Goal: Information Seeking & Learning: Learn about a topic

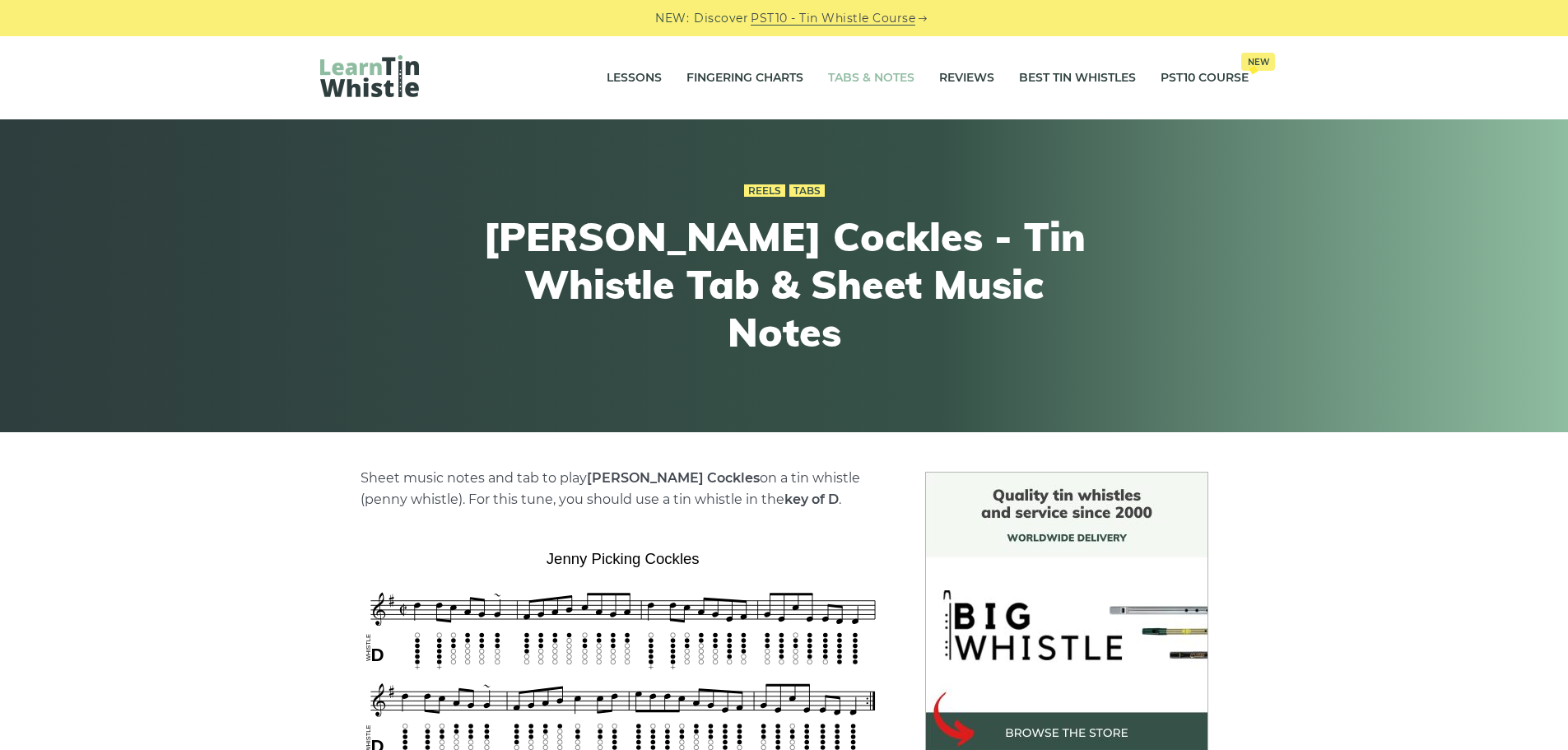
click at [868, 75] on link "Tabs & Notes" at bounding box center [872, 78] width 87 height 41
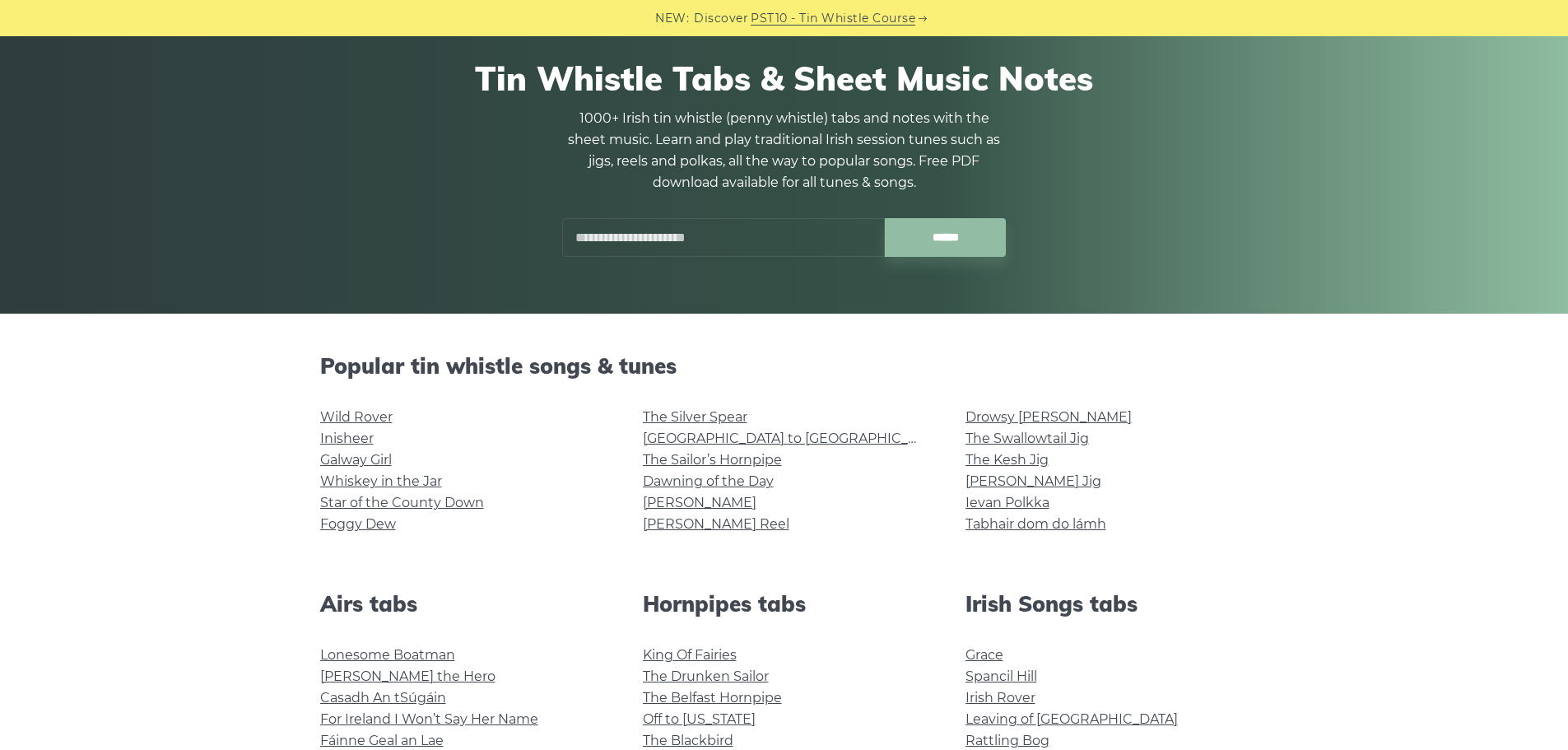
scroll to position [120, 0]
click at [341, 410] on link "Wild Rover" at bounding box center [356, 416] width 72 height 16
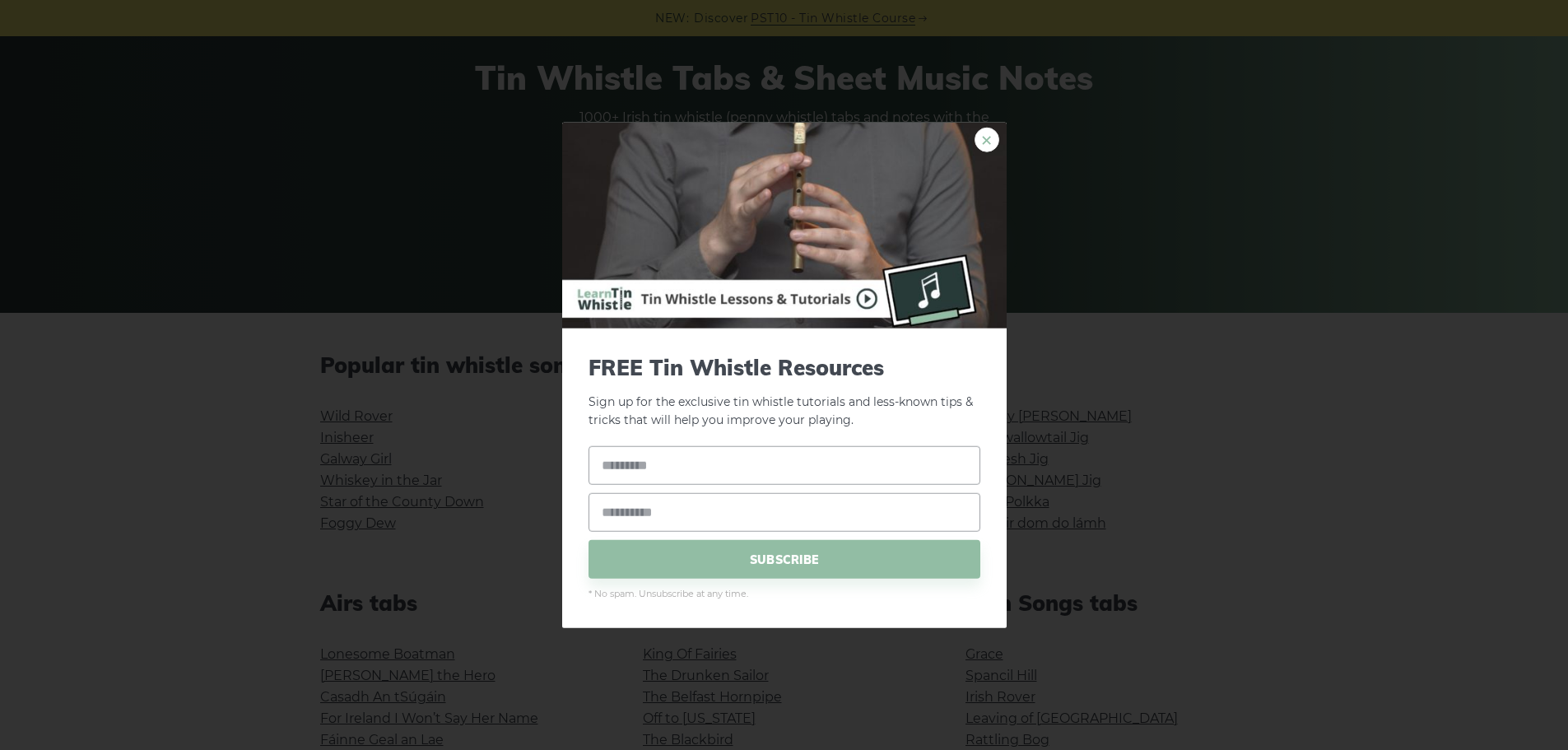
click at [985, 135] on link "×" at bounding box center [987, 139] width 24 height 24
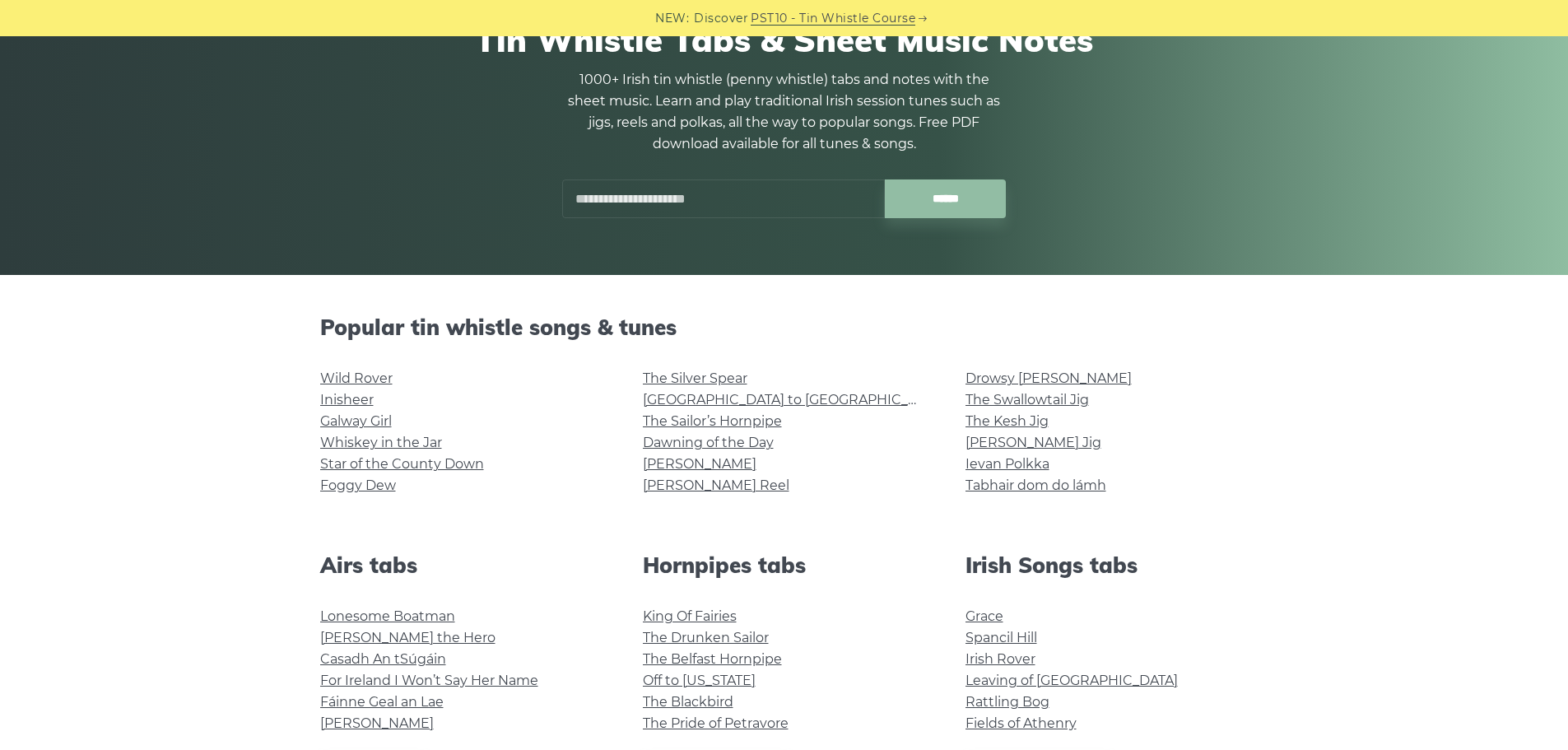
scroll to position [158, 0]
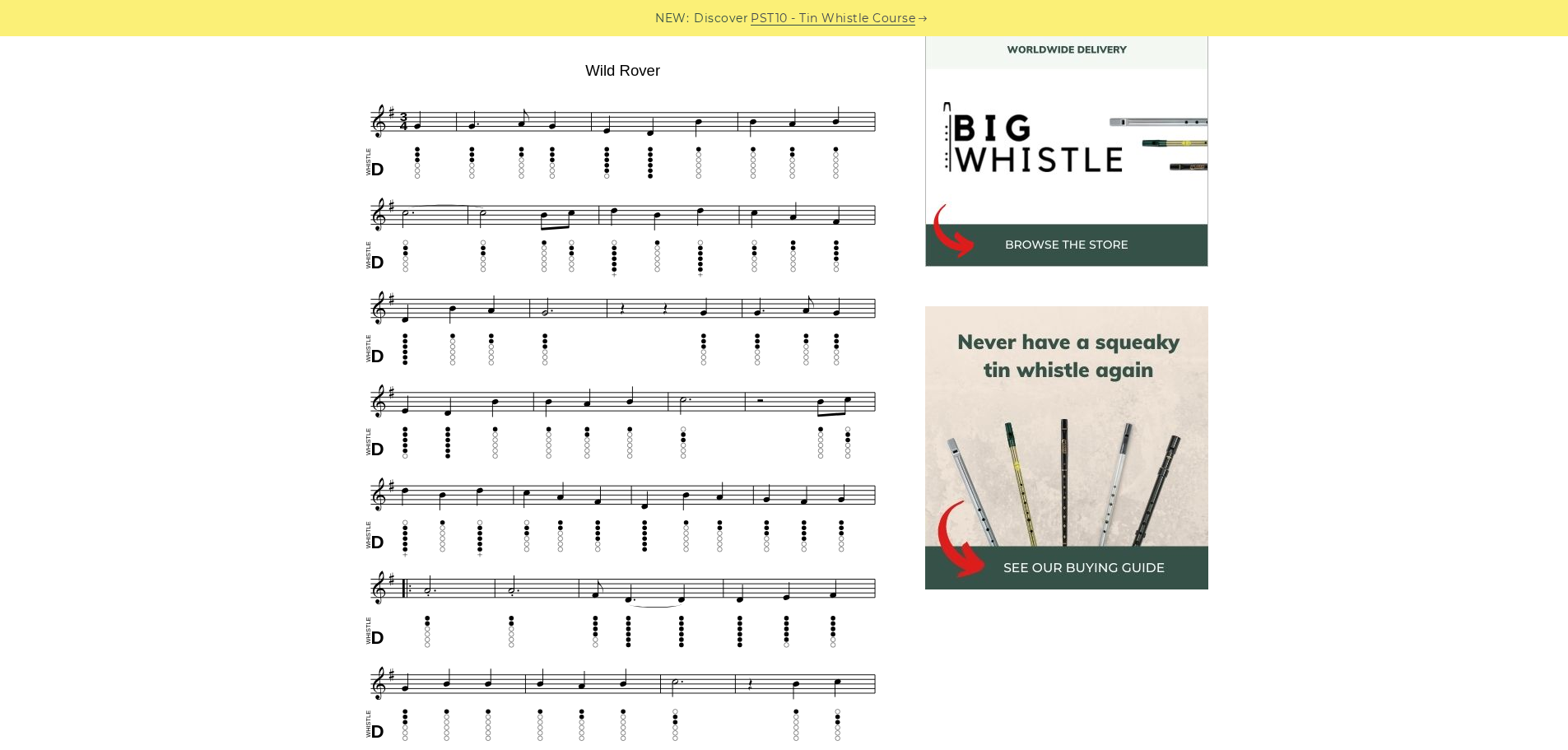
scroll to position [226, 0]
